Goal: Transaction & Acquisition: Subscribe to service/newsletter

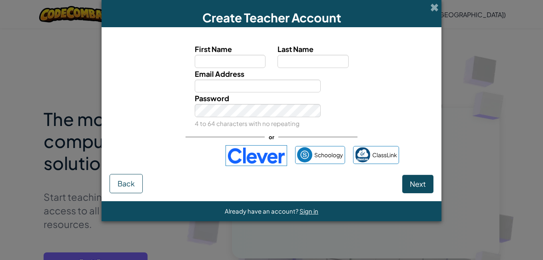
drag, startPoint x: 432, startPoint y: 8, endPoint x: 396, endPoint y: 64, distance: 66.4
click at [433, 8] on span at bounding box center [434, 7] width 8 height 8
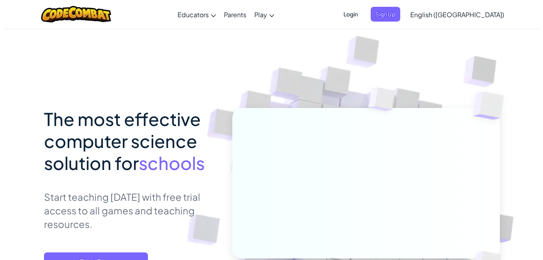
scroll to position [80, 0]
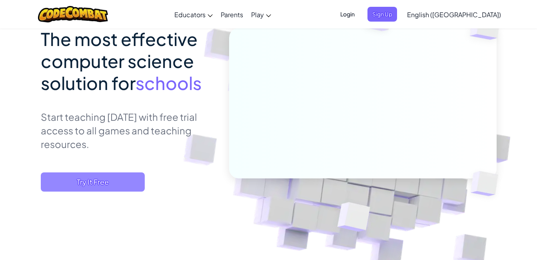
click at [102, 180] on span "Try It Free" at bounding box center [93, 181] width 104 height 19
